Goal: Information Seeking & Learning: Compare options

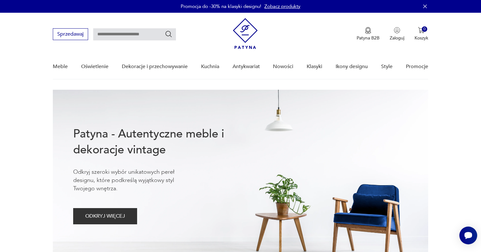
click at [117, 38] on input "text" at bounding box center [134, 34] width 83 height 12
type input "**********"
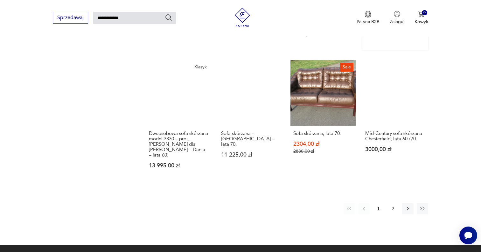
scroll to position [515, 0]
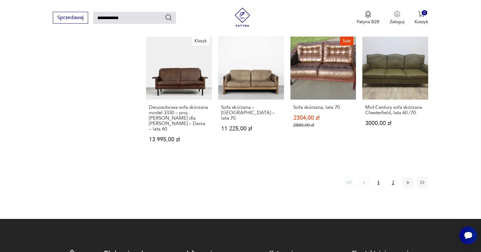
click at [390, 177] on button "2" at bounding box center [392, 182] width 11 height 11
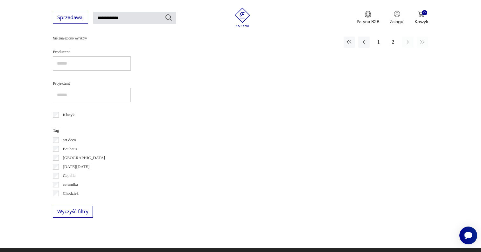
scroll to position [185, 0]
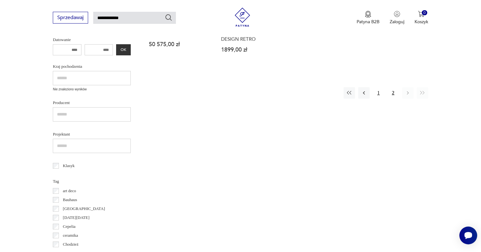
click at [381, 97] on button "1" at bounding box center [378, 92] width 11 height 11
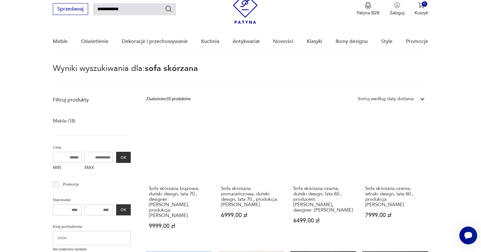
scroll to position [24, 0]
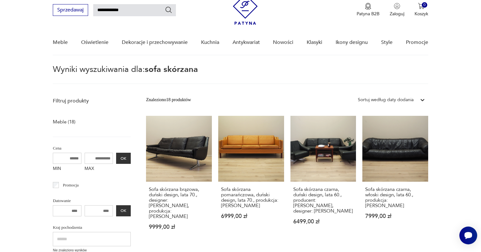
click at [110, 8] on input "**********" at bounding box center [134, 10] width 83 height 12
type input "****"
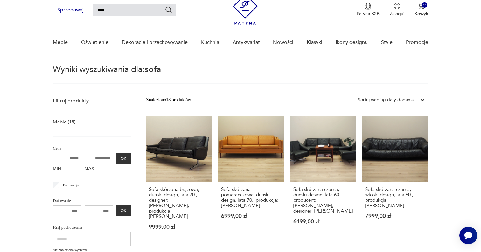
scroll to position [23, 0]
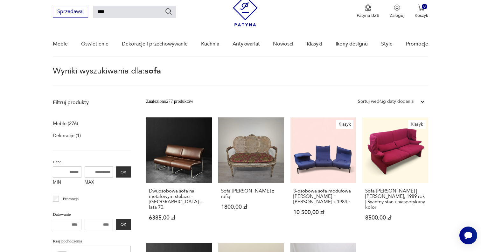
click at [113, 10] on input "****" at bounding box center [134, 12] width 83 height 12
type input "**********"
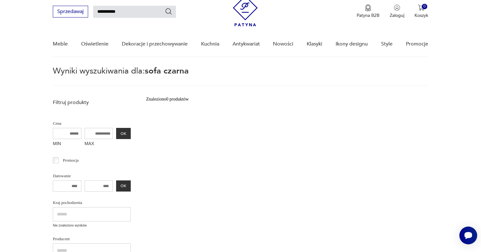
click at [113, 8] on input "**********" at bounding box center [134, 12] width 83 height 12
click at [114, 11] on input "**********" at bounding box center [134, 12] width 83 height 12
type input "**********"
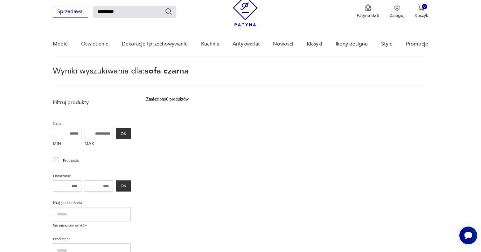
type input "**********"
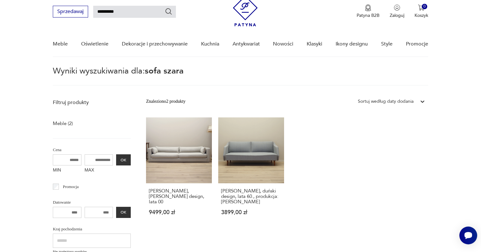
click at [125, 13] on input "**********" at bounding box center [134, 12] width 83 height 12
type input "****"
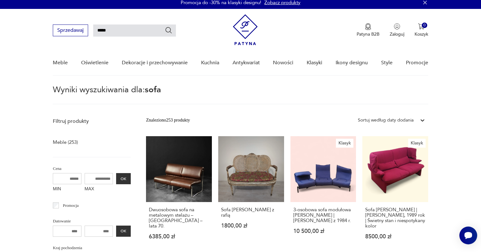
scroll to position [1, 0]
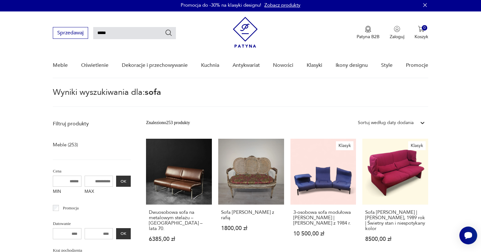
click at [83, 120] on p "Filtruj produkty" at bounding box center [92, 123] width 78 height 7
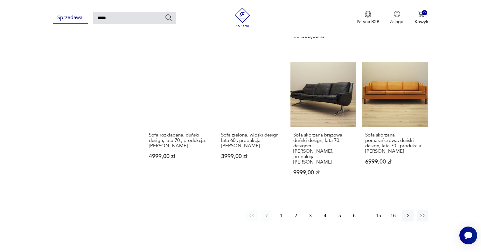
scroll to position [0, 0]
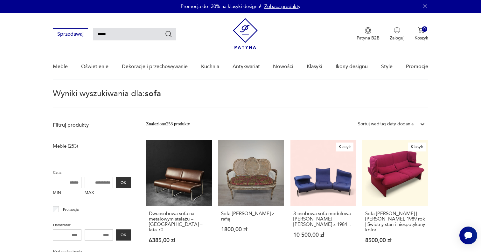
click at [400, 122] on div "Sortuj według daty dodania" at bounding box center [386, 123] width 56 height 7
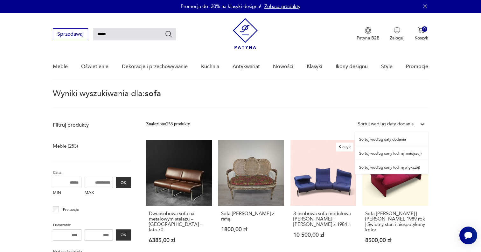
click at [400, 151] on div "Sortuj według ceny (od najmniejszej)" at bounding box center [390, 153] width 73 height 14
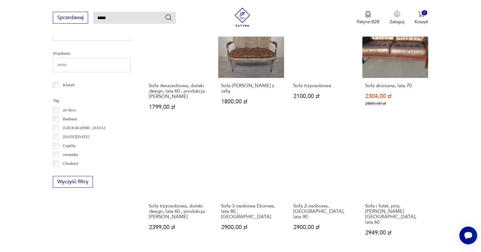
scroll to position [282, 0]
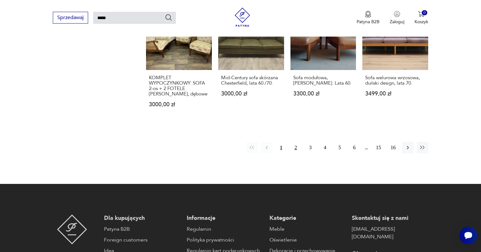
click at [295, 142] on button "2" at bounding box center [295, 147] width 11 height 11
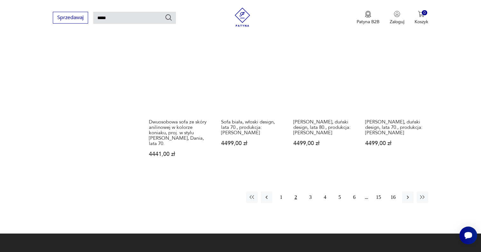
scroll to position [489, 0]
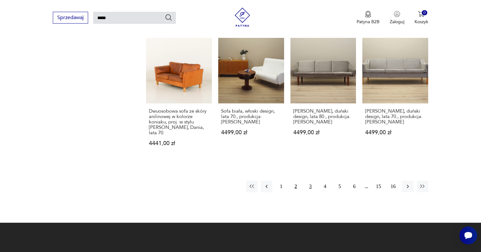
click at [308, 181] on button "3" at bounding box center [310, 186] width 11 height 11
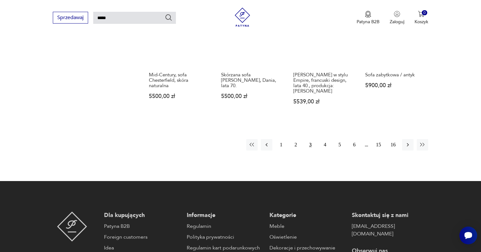
scroll to position [509, 0]
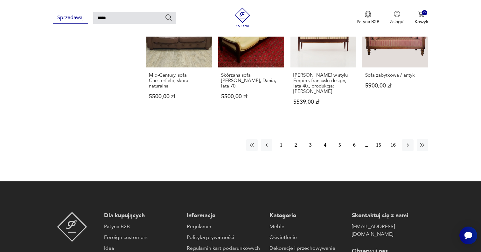
click at [323, 139] on button "4" at bounding box center [324, 144] width 11 height 11
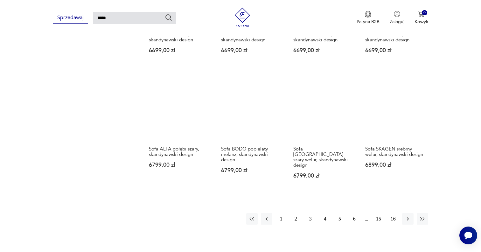
scroll to position [457, 0]
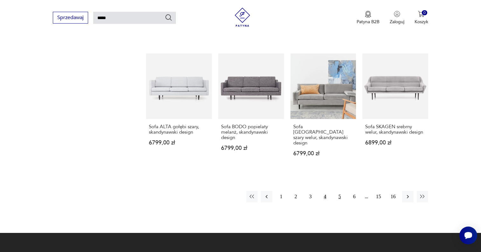
click at [337, 191] on button "5" at bounding box center [339, 196] width 11 height 11
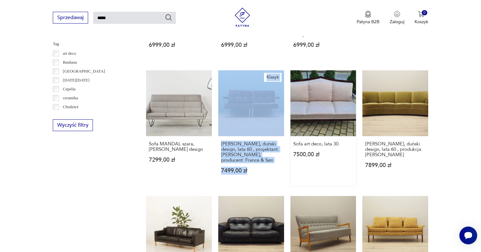
scroll to position [437, 0]
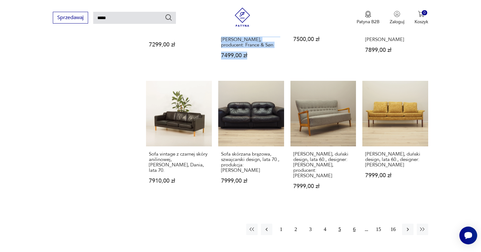
click at [354, 224] on button "6" at bounding box center [353, 229] width 11 height 11
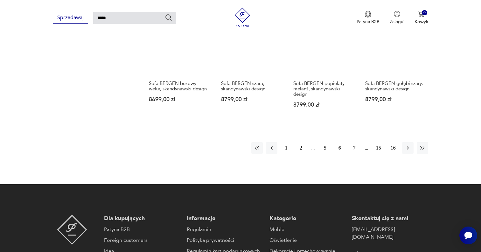
scroll to position [530, 0]
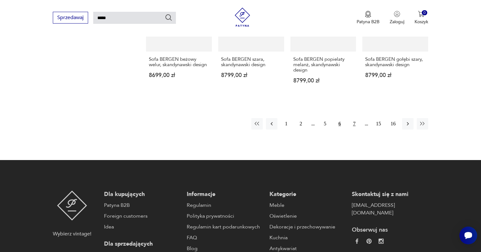
click at [355, 118] on button "7" at bounding box center [353, 123] width 11 height 11
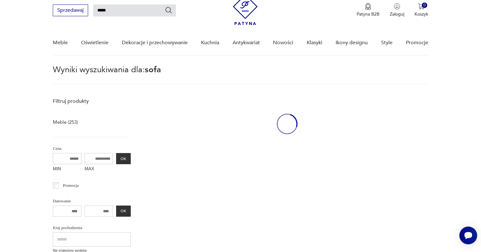
scroll to position [23, 0]
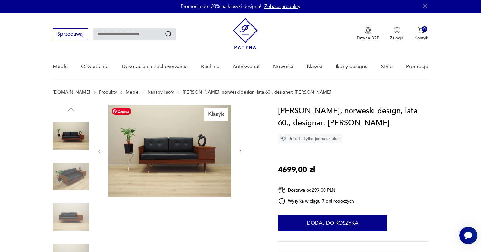
click at [190, 150] on img at bounding box center [169, 151] width 123 height 92
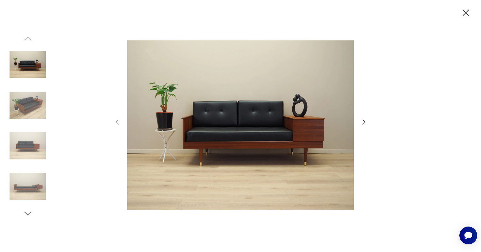
click at [361, 122] on icon "button" at bounding box center [364, 122] width 8 height 8
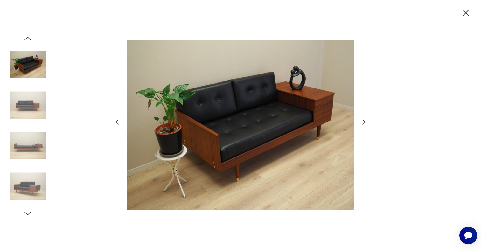
click at [361, 122] on icon "button" at bounding box center [364, 122] width 8 height 8
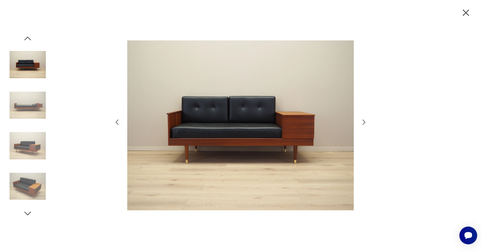
click at [361, 122] on icon "button" at bounding box center [364, 122] width 8 height 8
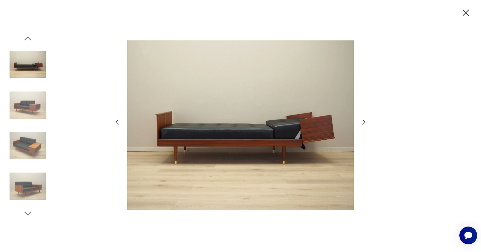
click at [361, 122] on icon "button" at bounding box center [364, 122] width 8 height 8
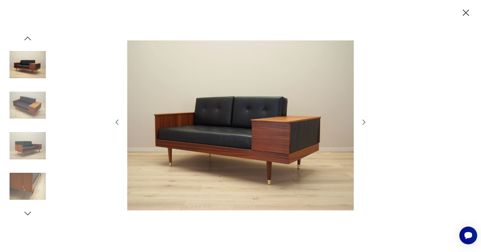
click at [361, 122] on icon "button" at bounding box center [364, 122] width 8 height 8
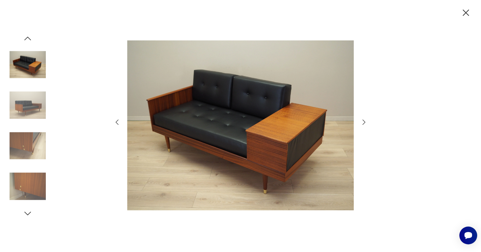
click at [361, 122] on icon "button" at bounding box center [364, 122] width 8 height 8
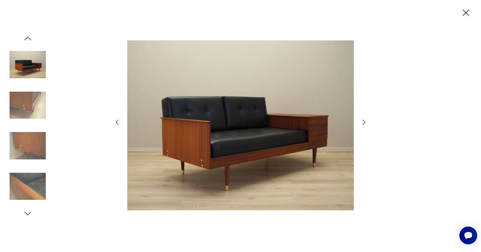
click at [361, 122] on icon "button" at bounding box center [364, 122] width 8 height 8
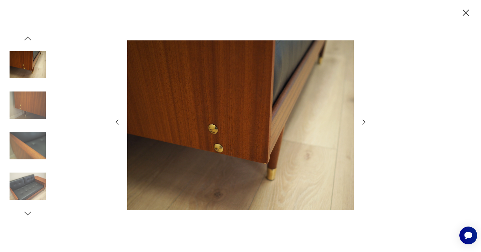
click at [361, 122] on icon "button" at bounding box center [364, 122] width 8 height 8
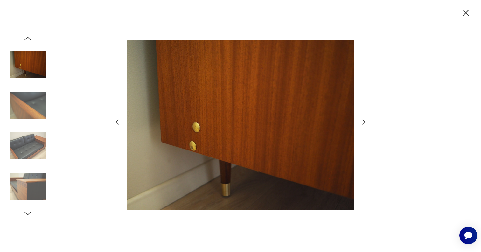
click at [361, 122] on icon "button" at bounding box center [364, 122] width 8 height 8
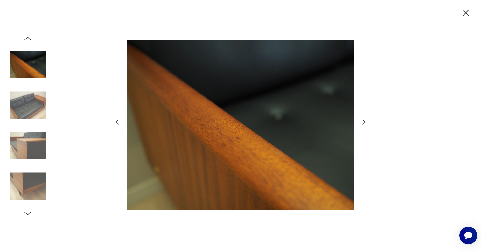
click at [361, 122] on icon "button" at bounding box center [364, 122] width 8 height 8
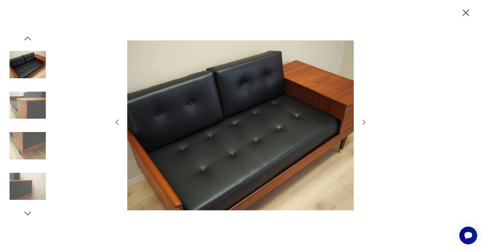
click at [361, 122] on icon "button" at bounding box center [364, 122] width 8 height 8
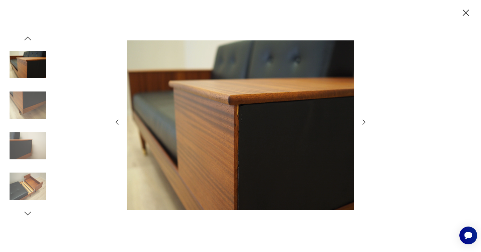
click at [361, 122] on icon "button" at bounding box center [364, 122] width 8 height 8
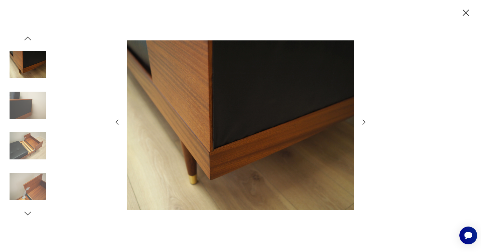
click at [361, 122] on icon "button" at bounding box center [364, 122] width 8 height 8
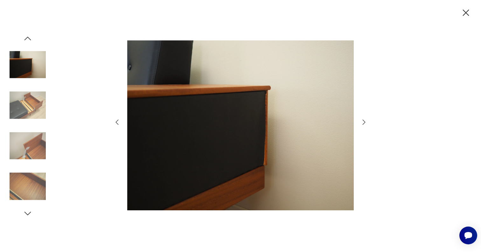
click at [361, 122] on icon "button" at bounding box center [364, 122] width 8 height 8
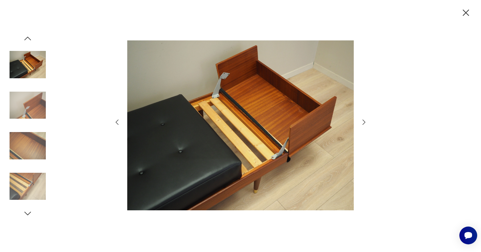
click at [361, 122] on icon "button" at bounding box center [364, 122] width 8 height 8
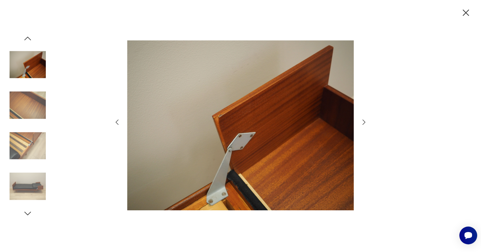
click at [361, 122] on icon "button" at bounding box center [364, 122] width 8 height 8
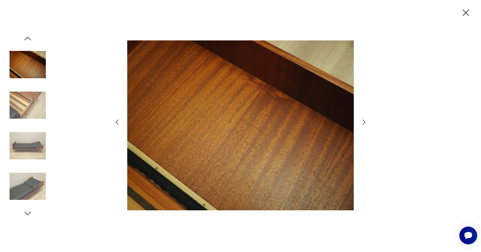
click at [361, 122] on icon "button" at bounding box center [364, 122] width 8 height 8
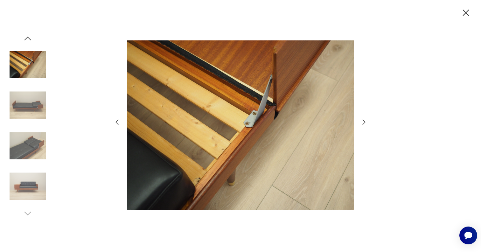
click at [361, 122] on icon "button" at bounding box center [364, 122] width 8 height 8
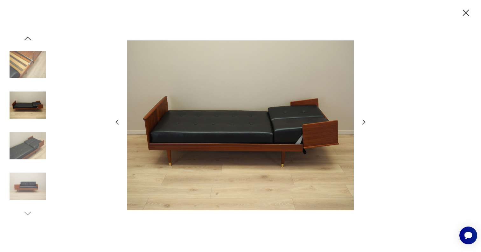
click at [361, 122] on icon "button" at bounding box center [364, 122] width 8 height 8
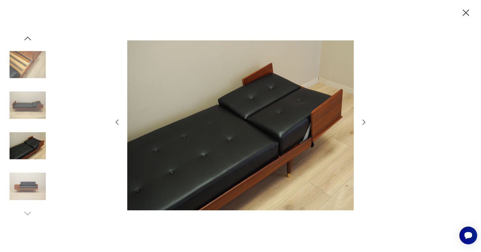
click at [466, 10] on icon "button" at bounding box center [465, 12] width 11 height 11
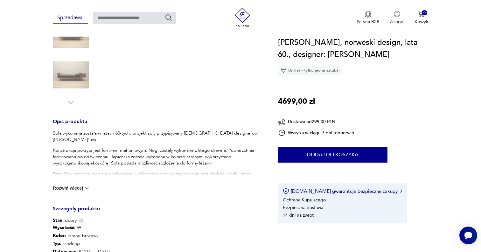
scroll to position [186, 0]
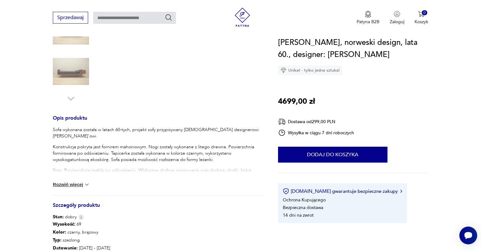
click at [78, 175] on p "Stan: Powierzchnia mebla po odświeżeniu. Widoczne drobne zarysowania oraz drobn…" at bounding box center [158, 176] width 210 height 19
click at [75, 178] on div "Sofa wykonana została w latach 60-tych, projekt sofy przypisywany norweskiemu d…" at bounding box center [158, 161] width 210 height 69
click at [74, 182] on button "Rozwiń więcej" at bounding box center [71, 184] width 37 height 6
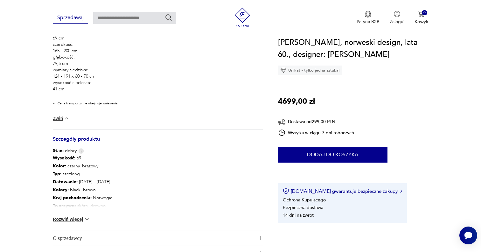
scroll to position [381, 0]
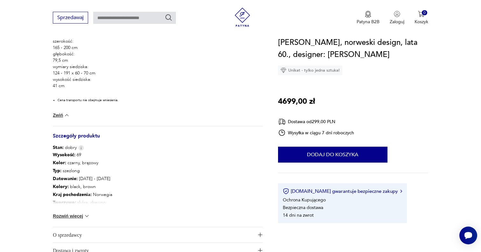
click at [80, 216] on button "Rozwiń więcej" at bounding box center [71, 216] width 37 height 6
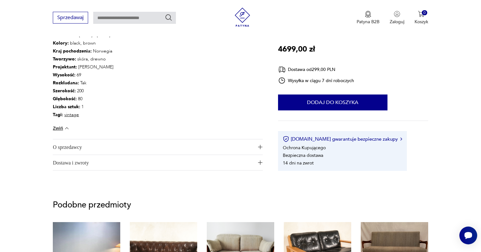
scroll to position [525, 0]
click at [147, 153] on span "O sprzedawcy" at bounding box center [153, 146] width 201 height 15
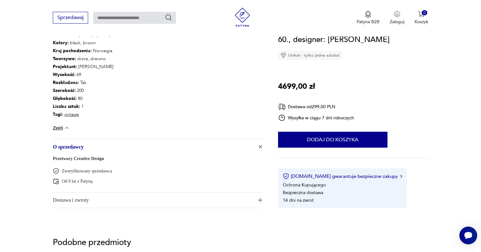
click at [130, 199] on span "Dostawa i zwroty" at bounding box center [153, 199] width 201 height 15
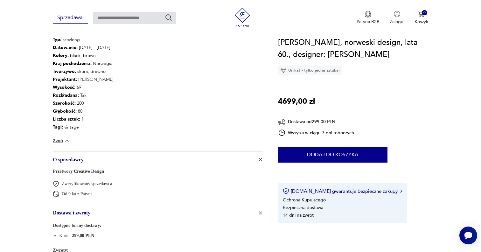
click at [104, 172] on link "Przetwory Creative Design" at bounding box center [78, 171] width 51 height 5
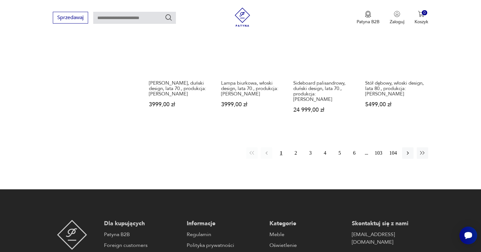
scroll to position [571, 0]
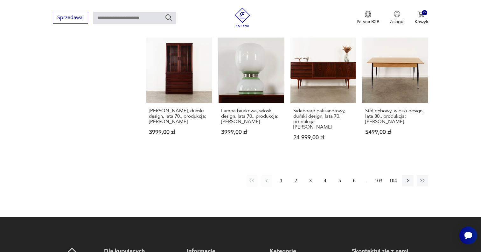
click at [295, 175] on button "2" at bounding box center [295, 180] width 11 height 11
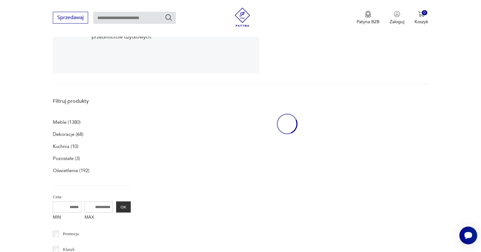
scroll to position [131, 0]
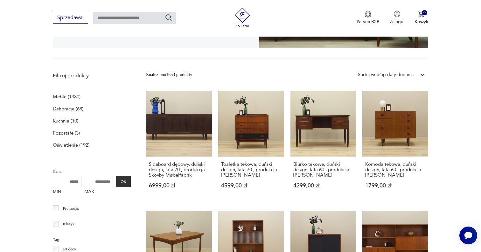
click at [72, 94] on p "Meble (1380)" at bounding box center [67, 96] width 28 height 9
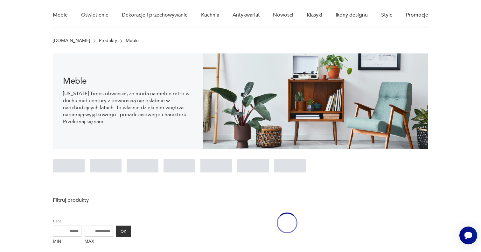
scroll to position [44, 0]
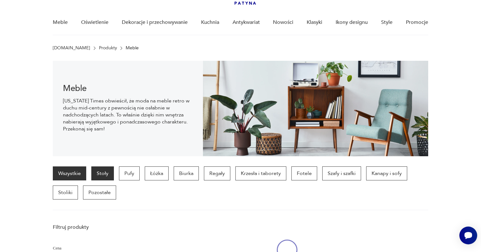
click at [102, 175] on p "Stoły" at bounding box center [102, 173] width 23 height 14
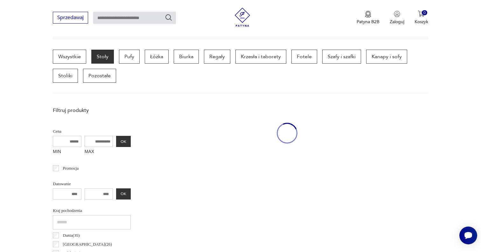
scroll to position [169, 0]
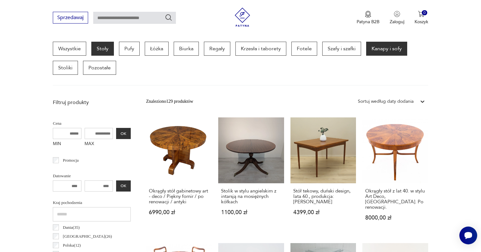
click at [399, 51] on p "Kanapy i sofy" at bounding box center [386, 49] width 41 height 14
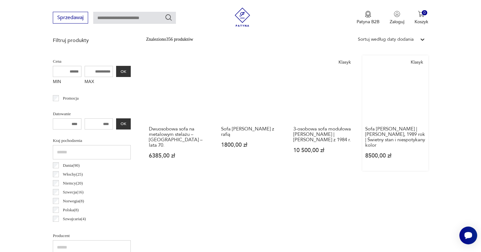
scroll to position [132, 0]
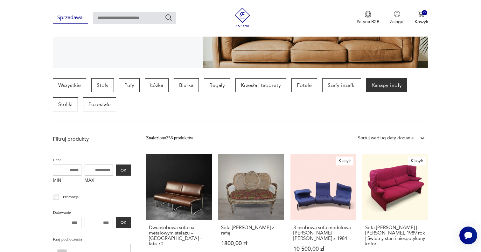
click at [392, 140] on div "Sortuj według daty dodania" at bounding box center [386, 137] width 56 height 7
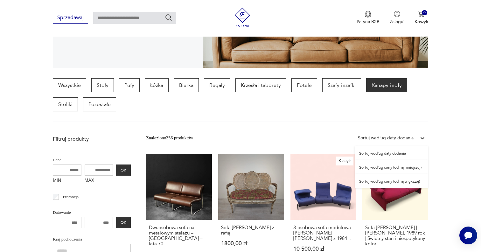
click at [391, 165] on div "Sortuj według ceny (od najmniejszej)" at bounding box center [390, 167] width 73 height 14
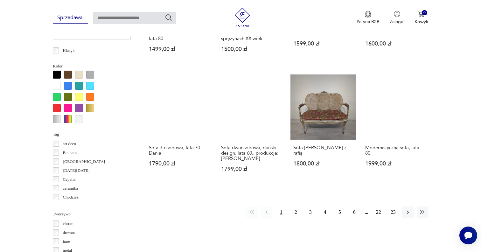
scroll to position [624, 0]
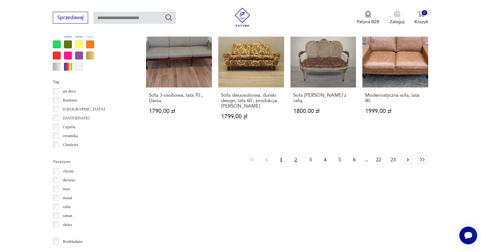
click at [293, 159] on button "2" at bounding box center [295, 159] width 11 height 11
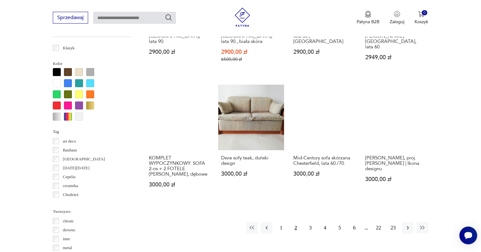
scroll to position [586, 0]
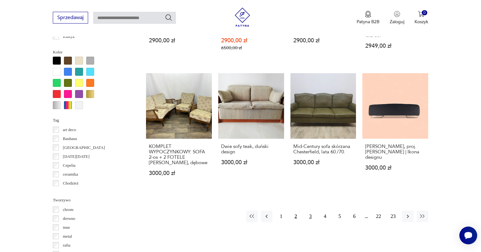
click at [312, 210] on button "3" at bounding box center [310, 215] width 11 height 11
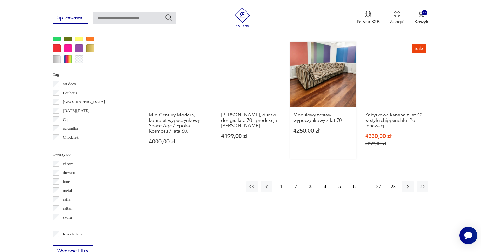
scroll to position [639, 0]
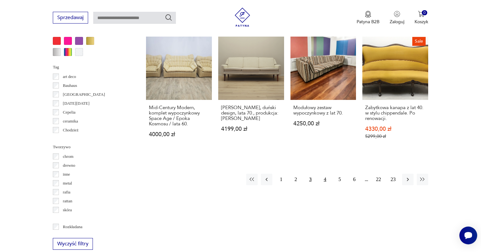
click at [324, 174] on button "4" at bounding box center [324, 179] width 11 height 11
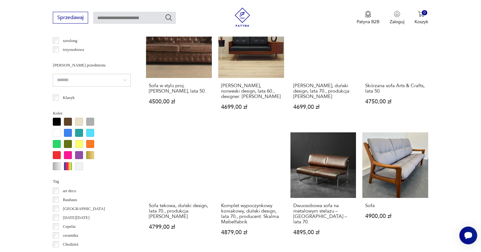
scroll to position [474, 0]
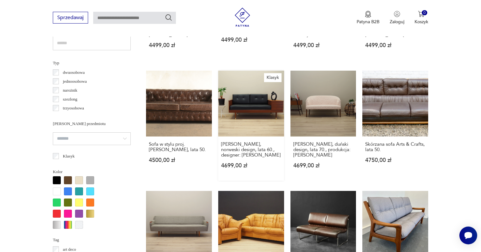
click at [271, 111] on link "Klasyk Sofa mahoniowa, norweski design, lata 60., designer: Ingmar Relling 4699…" at bounding box center [251, 126] width 66 height 110
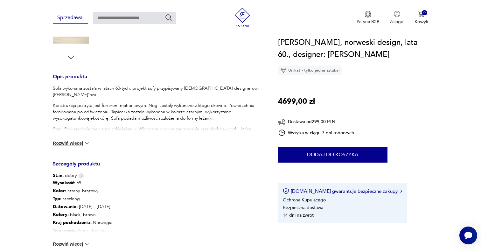
scroll to position [327, 0]
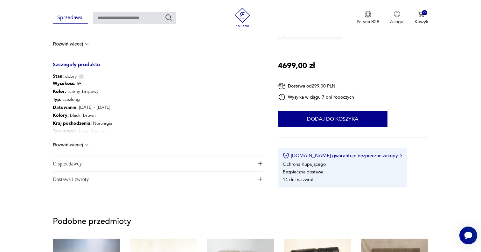
click at [80, 146] on button "Rozwiń więcej" at bounding box center [71, 144] width 37 height 6
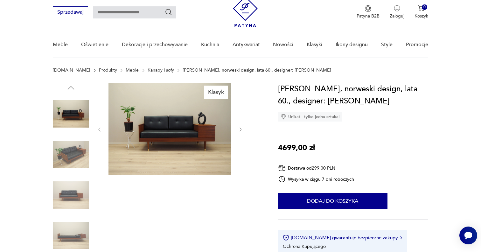
scroll to position [0, 0]
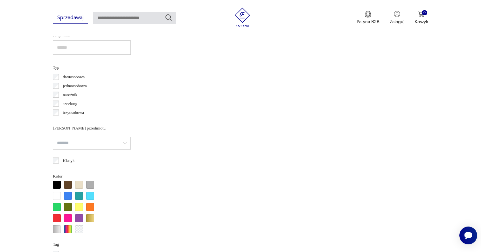
scroll to position [521, 0]
